Goal: Find specific page/section: Find specific page/section

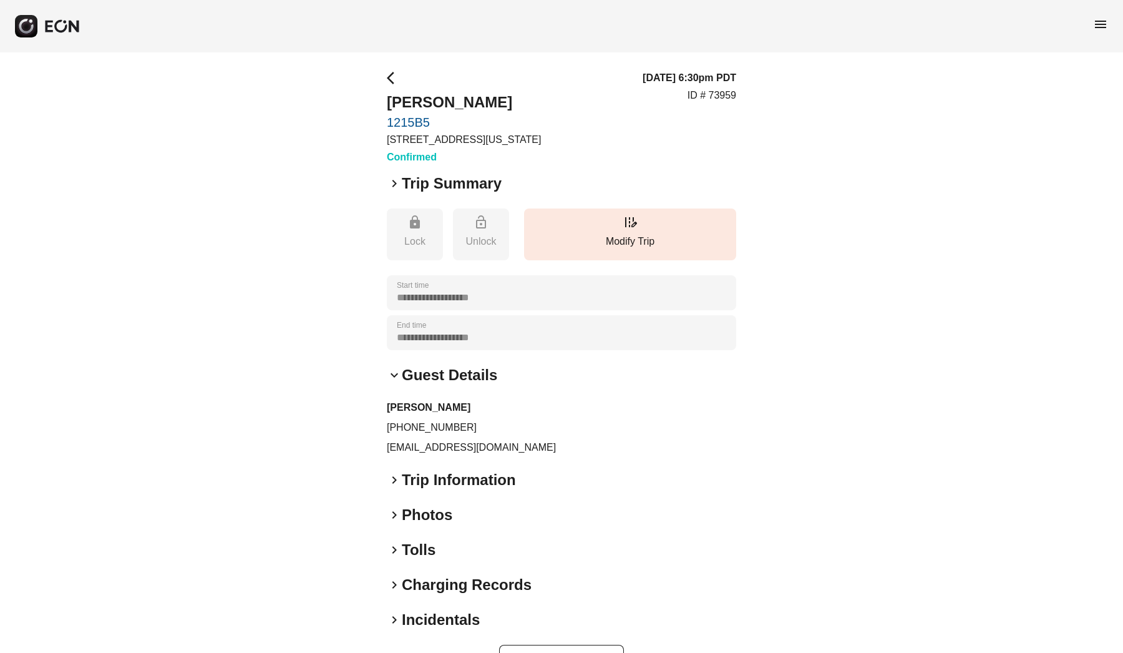
click at [385, 75] on div "**********" at bounding box center [561, 372] width 1123 height 640
click at [394, 74] on span "arrow_back_ios" at bounding box center [394, 78] width 15 height 15
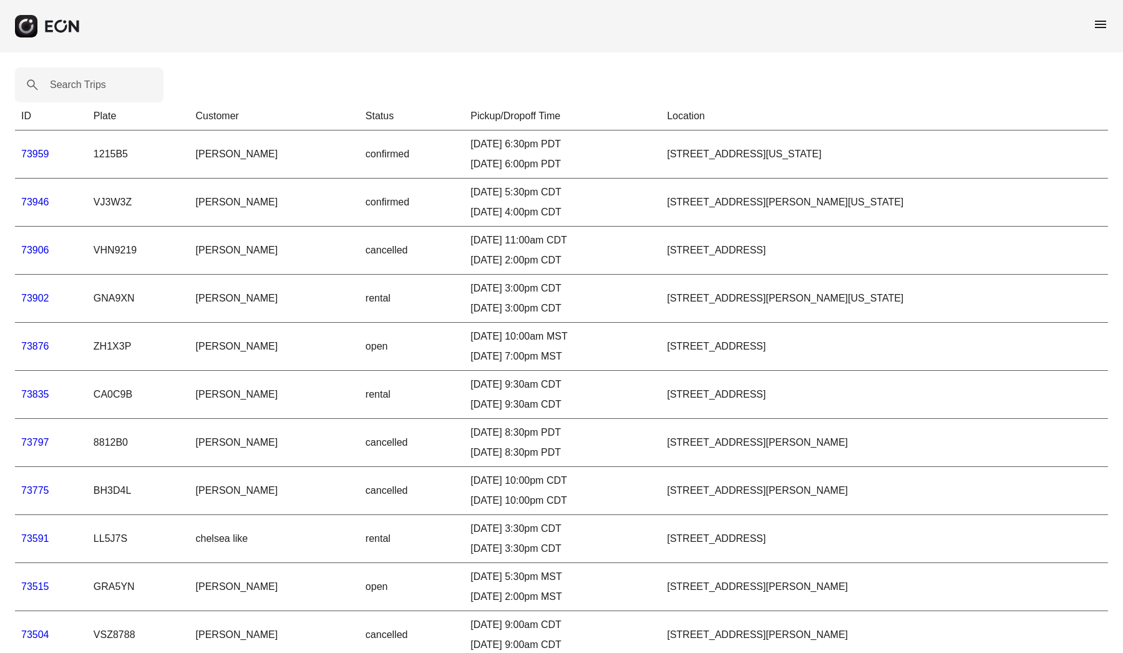
scroll to position [-8, 0]
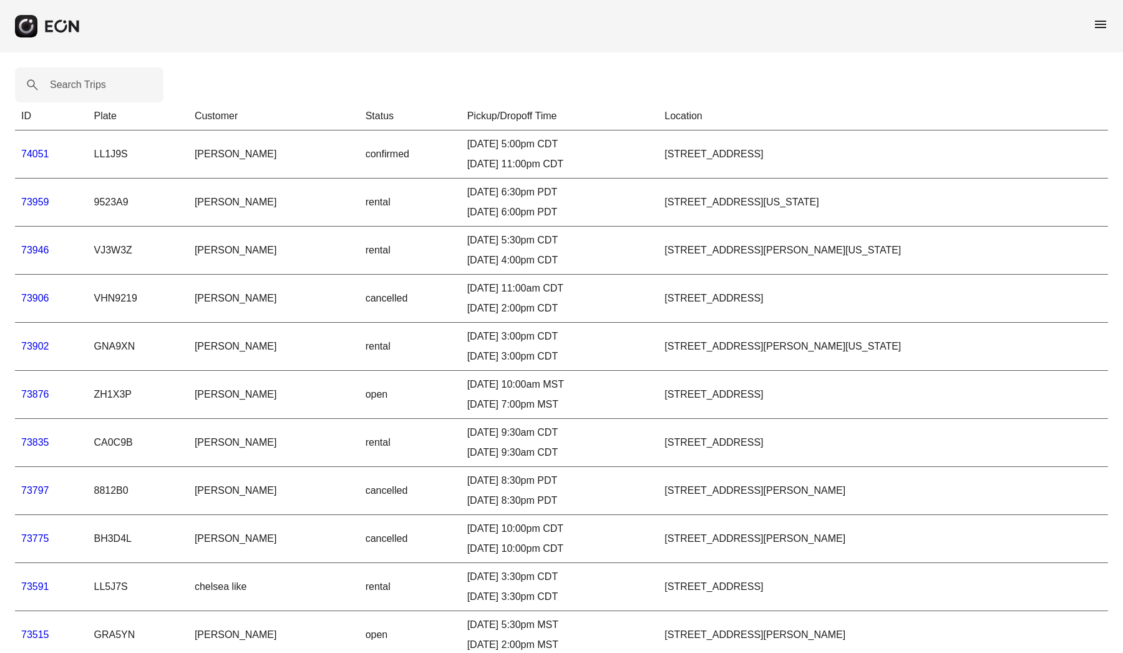
click at [432, 108] on div "Search Trips ID Plate Customer Status Pickup/Dropoff Time Location 74051 LL1J9S…" at bounding box center [561, 604] width 1123 height 1104
click at [36, 34] on rect "button" at bounding box center [26, 26] width 22 height 22
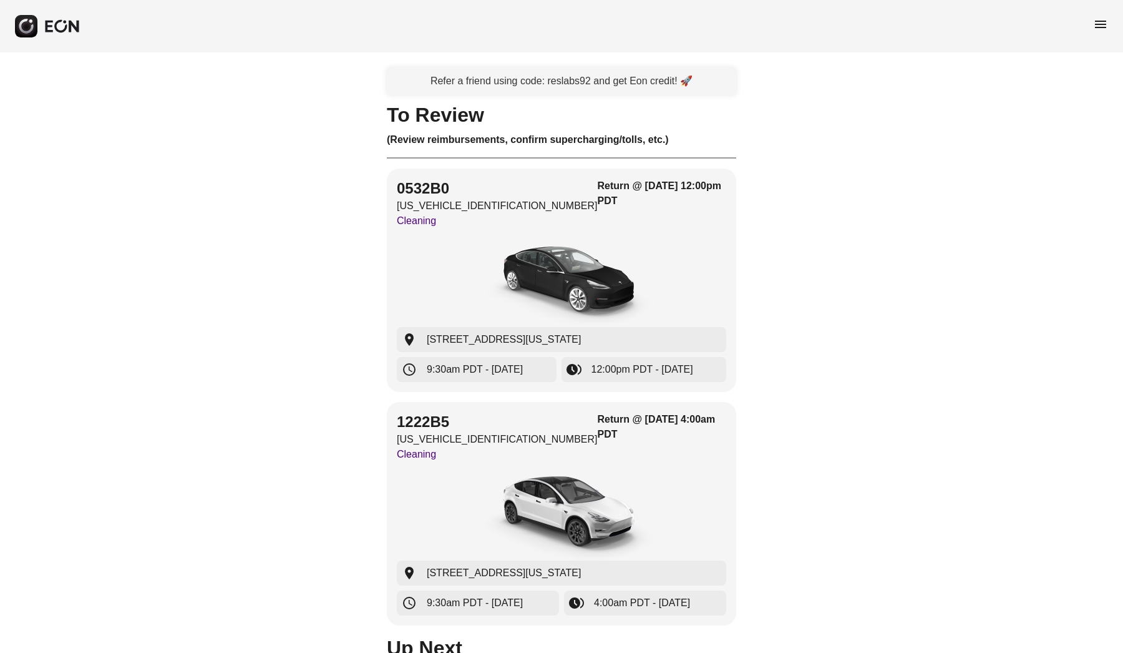
click at [1099, 24] on span "menu" at bounding box center [1100, 24] width 15 height 15
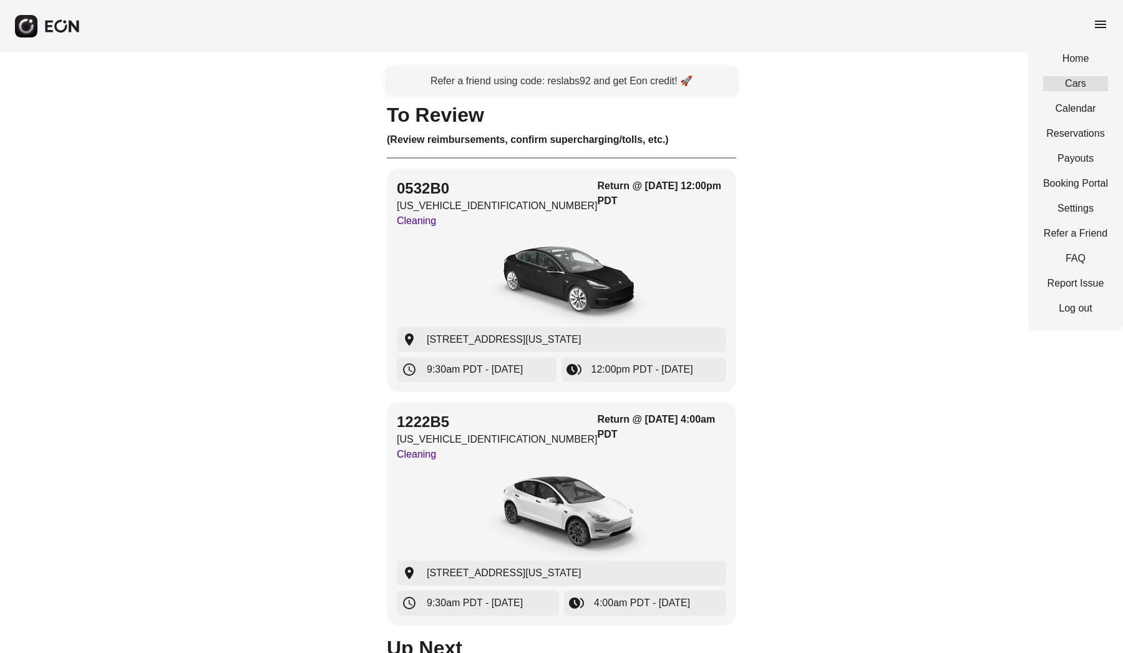
click at [1085, 84] on link "Cars" at bounding box center [1075, 83] width 65 height 15
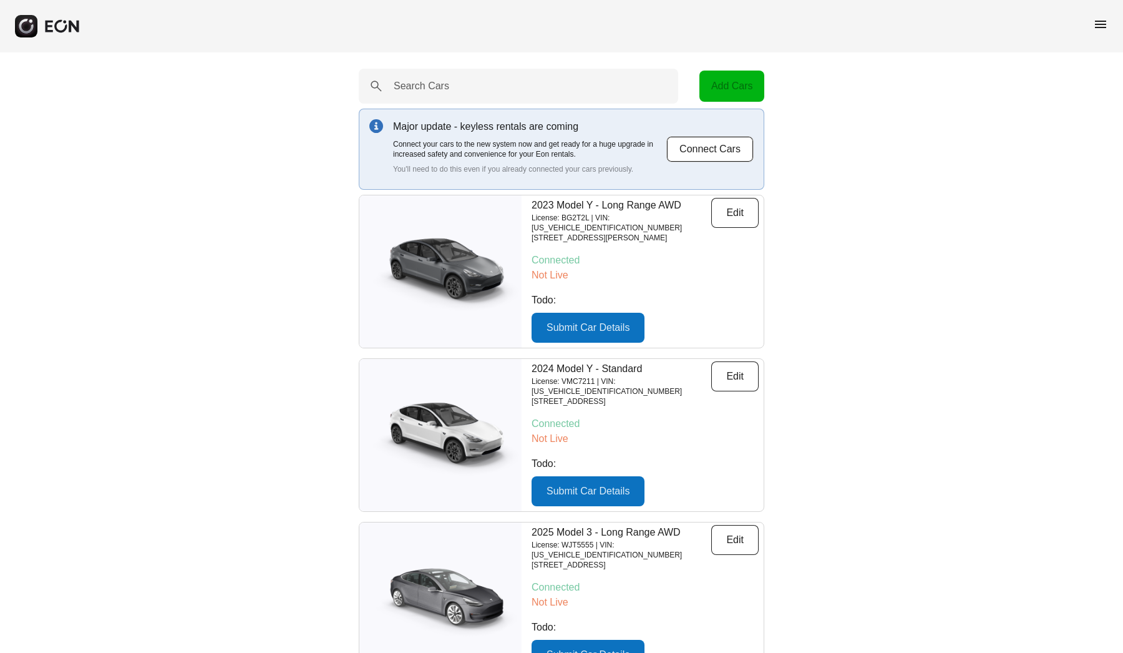
click at [1106, 26] on span "menu" at bounding box center [1100, 24] width 15 height 15
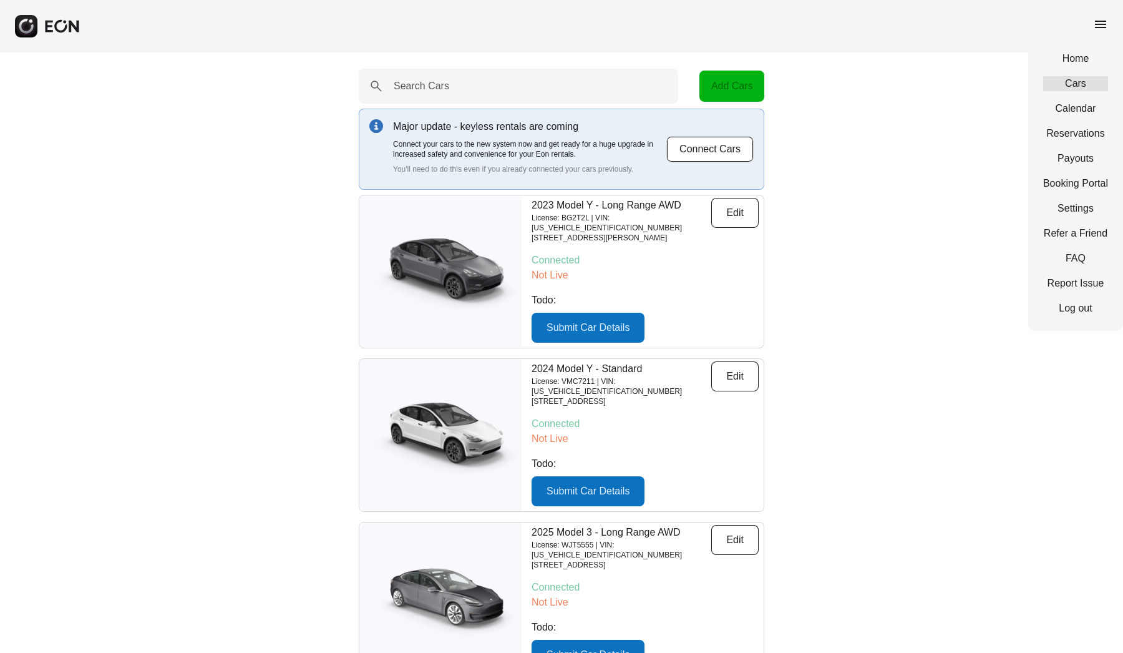
click at [1070, 79] on link "Cars" at bounding box center [1075, 83] width 65 height 15
